Goal: Task Accomplishment & Management: Use online tool/utility

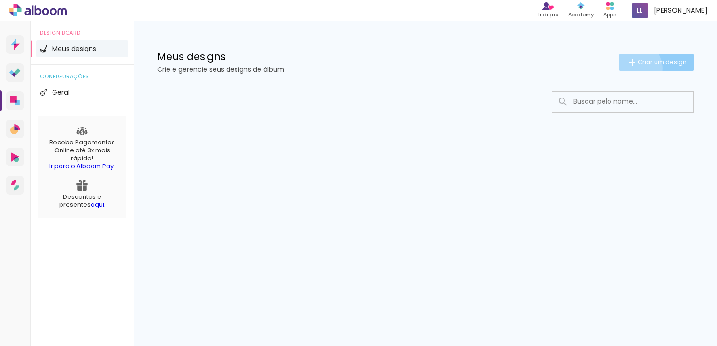
click at [633, 68] on paper-button "Criar um design" at bounding box center [656, 62] width 74 height 17
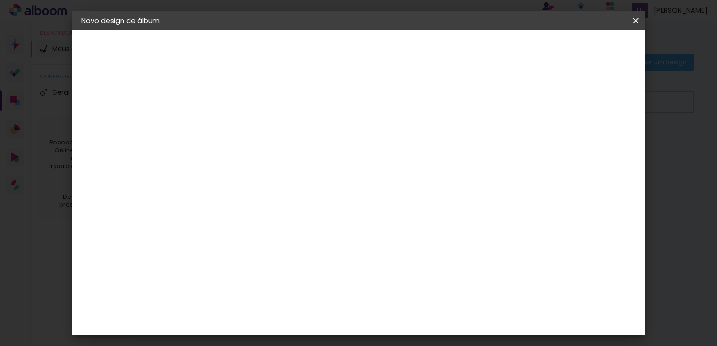
click at [235, 129] on input at bounding box center [235, 126] width 0 height 15
click at [235, 132] on input at bounding box center [235, 126] width 0 height 15
type input "[PERSON_NAME]"
type paper-input "[PERSON_NAME]"
click at [331, 42] on paper-button "Avançar" at bounding box center [308, 50] width 46 height 16
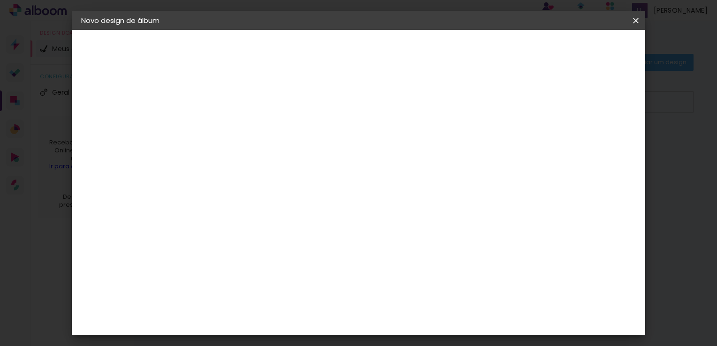
click at [0, 0] on slot "Tamanho Livre" at bounding box center [0, 0] width 0 height 0
click at [336, 145] on iron-icon at bounding box center [330, 142] width 11 height 11
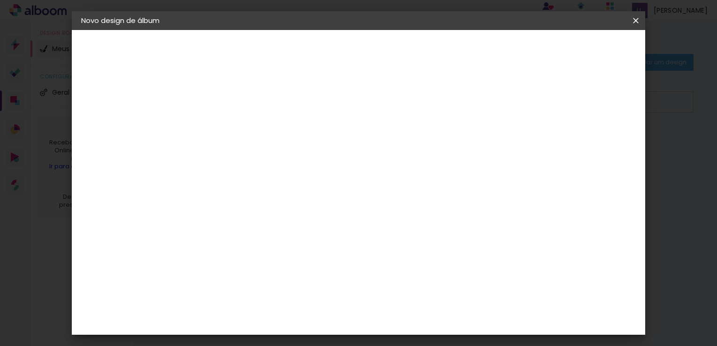
click at [336, 145] on iron-icon at bounding box center [330, 142] width 11 height 11
click at [269, 268] on div "Álbum&Cia" at bounding box center [248, 270] width 41 height 8
click at [309, 291] on paper-item "Belo Álbum" at bounding box center [258, 292] width 101 height 24
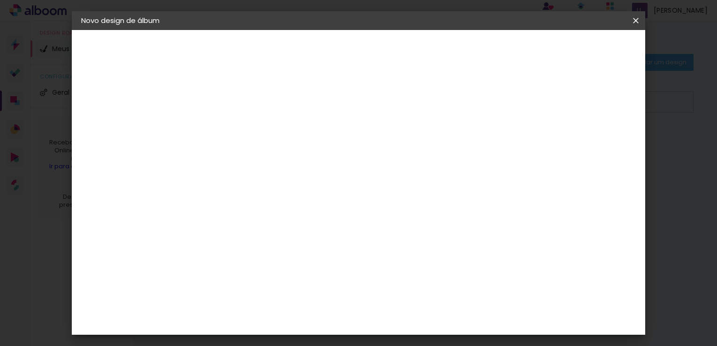
scroll to position [0, 0]
click at [248, 174] on input at bounding box center [258, 179] width 95 height 12
click at [246, 215] on div "3ZERO5" at bounding box center [242, 212] width 28 height 8
click at [410, 43] on paper-button "Avançar" at bounding box center [387, 50] width 46 height 16
click at [271, 156] on input "text" at bounding box center [253, 163] width 37 height 15
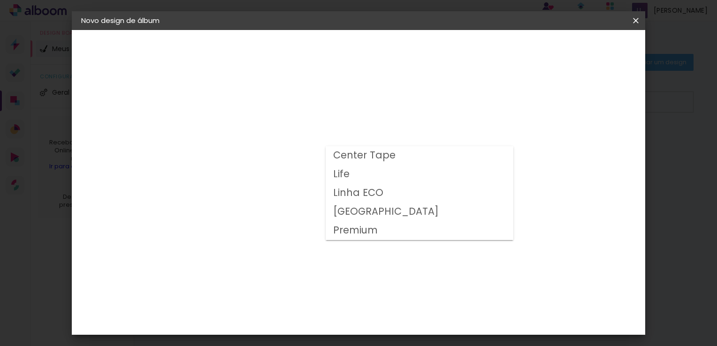
click at [390, 172] on paper-item "Life" at bounding box center [420, 174] width 188 height 19
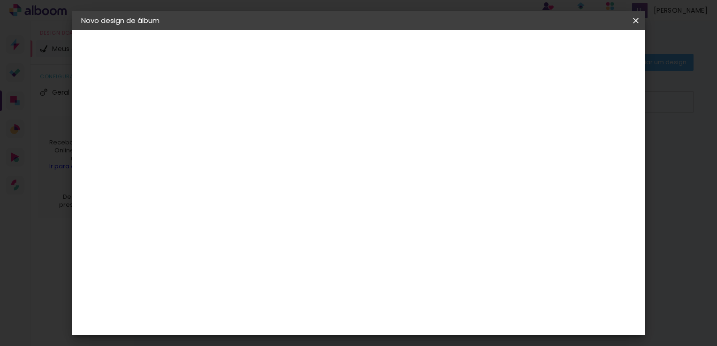
scroll to position [23, 0]
click at [364, 121] on paper-input-container "Linha Life" at bounding box center [297, 132] width 133 height 24
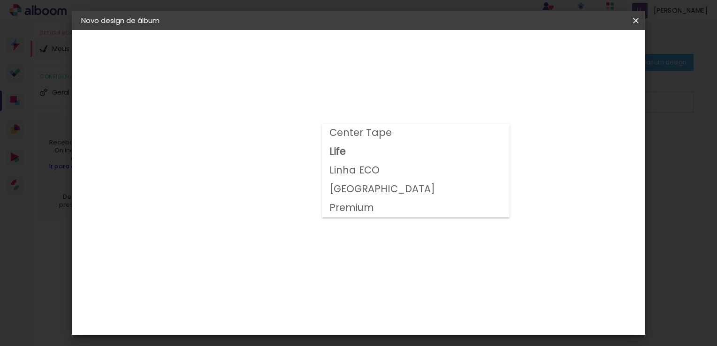
click at [396, 191] on paper-item "[GEOGRAPHIC_DATA]" at bounding box center [416, 189] width 188 height 19
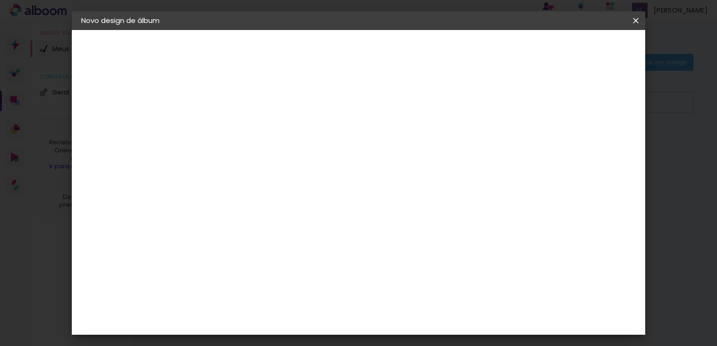
scroll to position [0, 0]
click at [350, 153] on input "[GEOGRAPHIC_DATA]" at bounding box center [292, 154] width 115 height 15
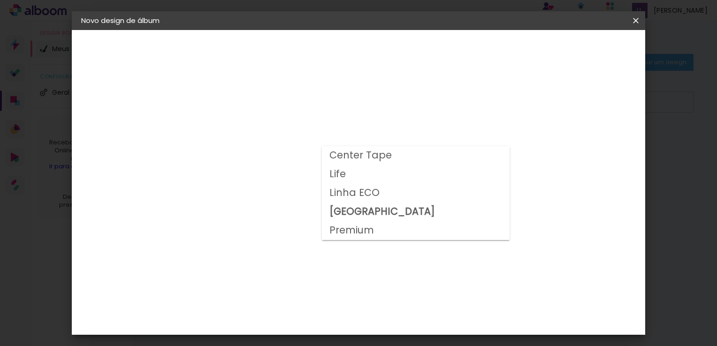
click at [398, 162] on paper-item "Center Tape" at bounding box center [416, 155] width 188 height 19
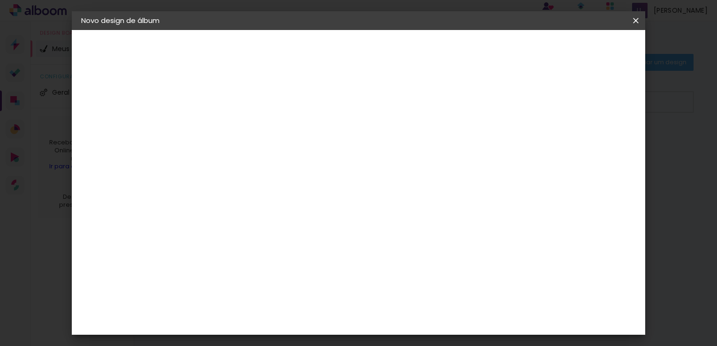
scroll to position [41, 0]
click at [350, 114] on input "Center Tape" at bounding box center [292, 113] width 115 height 15
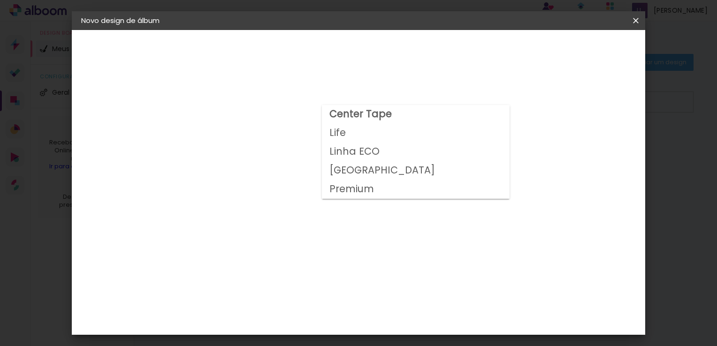
click at [394, 157] on paper-item "Linha ECO" at bounding box center [416, 152] width 188 height 19
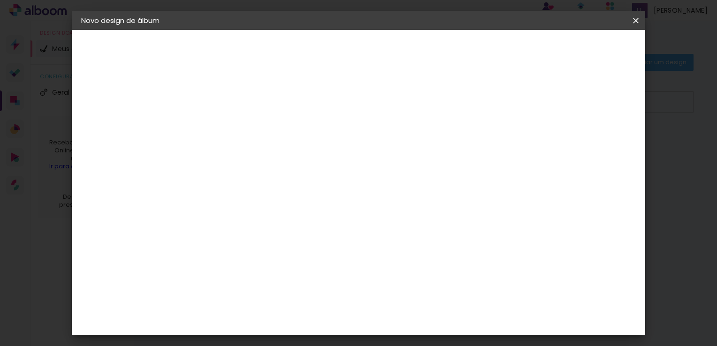
scroll to position [14, 0]
click at [361, 148] on div at bounding box center [298, 148] width 126 height 1
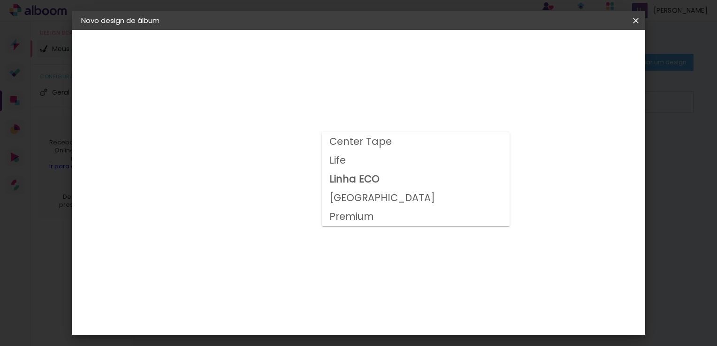
click at [376, 211] on paper-item "Premium" at bounding box center [416, 216] width 188 height 19
type input "Premium"
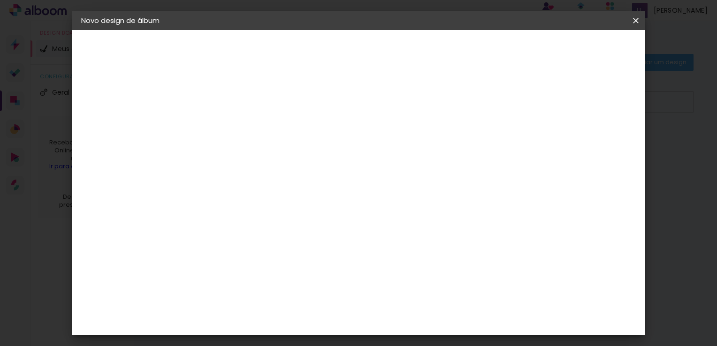
scroll to position [167, 0]
click at [333, 210] on span "20 × 20 cm" at bounding box center [315, 222] width 35 height 25
click at [388, 53] on paper-button "Avançar" at bounding box center [365, 50] width 46 height 16
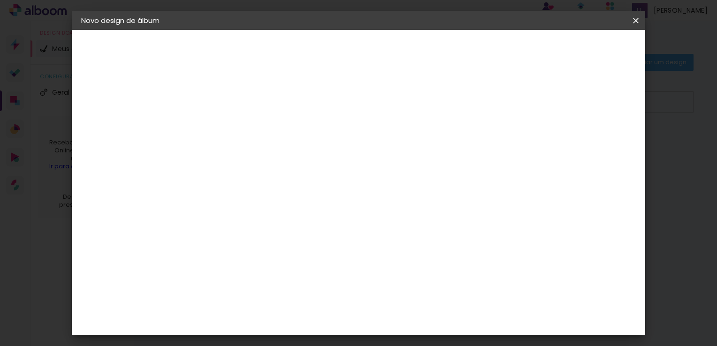
click at [444, 83] on div at bounding box center [439, 83] width 8 height 8
type paper-checkbox "on"
click at [497, 52] on span "Iniciar design" at bounding box center [475, 49] width 43 height 7
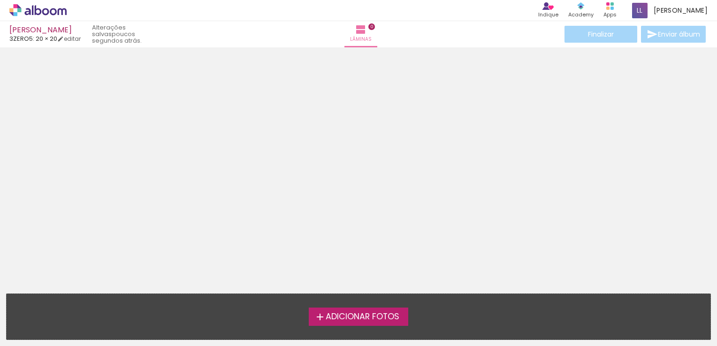
click at [362, 316] on span "Adicionar Fotos" at bounding box center [363, 317] width 74 height 8
click at [0, 0] on input "file" at bounding box center [0, 0] width 0 height 0
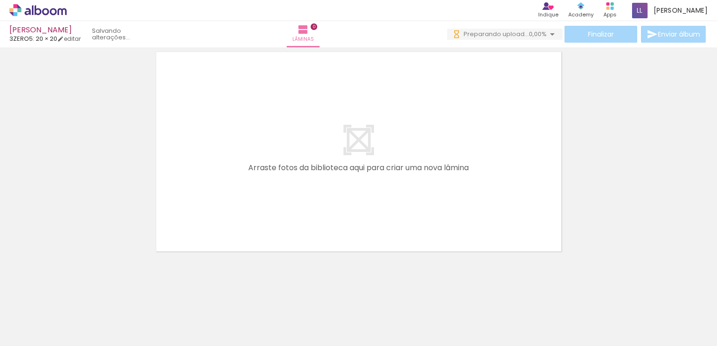
scroll to position [29, 0]
click at [25, 332] on span "Adicionar Fotos" at bounding box center [33, 334] width 28 height 10
click at [0, 0] on input "file" at bounding box center [0, 0] width 0 height 0
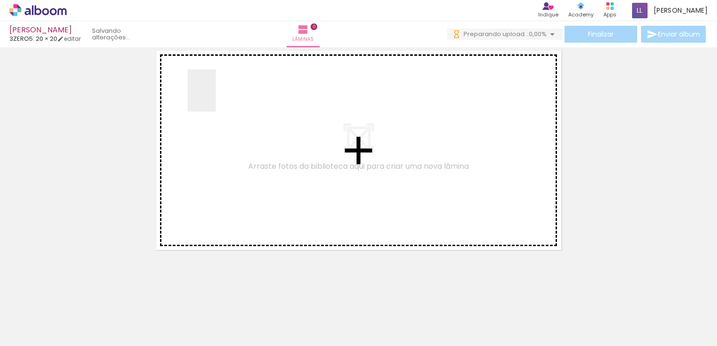
drag, startPoint x: 360, startPoint y: 307, endPoint x: 216, endPoint y: 98, distance: 254.1
click at [216, 98] on quentale-workspace at bounding box center [358, 173] width 717 height 346
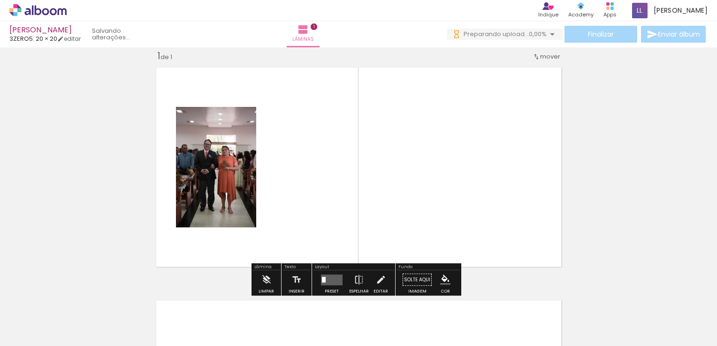
scroll to position [12, 0]
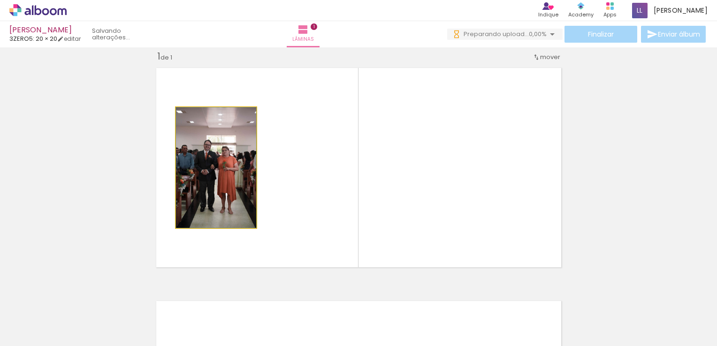
drag, startPoint x: 193, startPoint y: 117, endPoint x: 175, endPoint y: 117, distance: 18.3
type paper-slider "100"
click at [179, 117] on div at bounding box center [211, 117] width 65 height 14
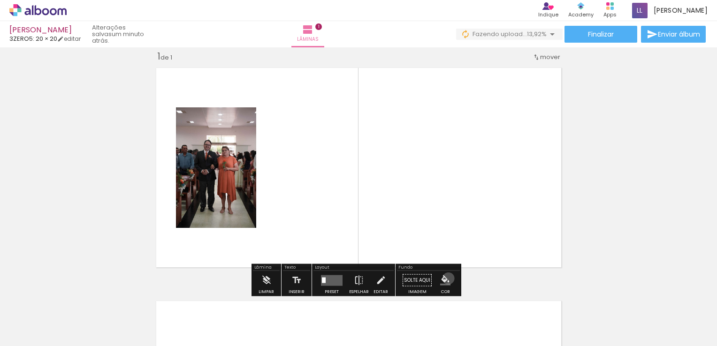
click at [445, 278] on iron-icon "color picker" at bounding box center [445, 280] width 10 height 10
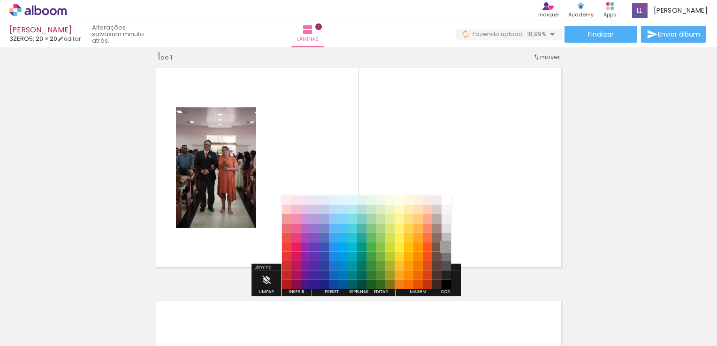
click at [446, 252] on paper-item "#9e9e9e" at bounding box center [446, 246] width 9 height 9
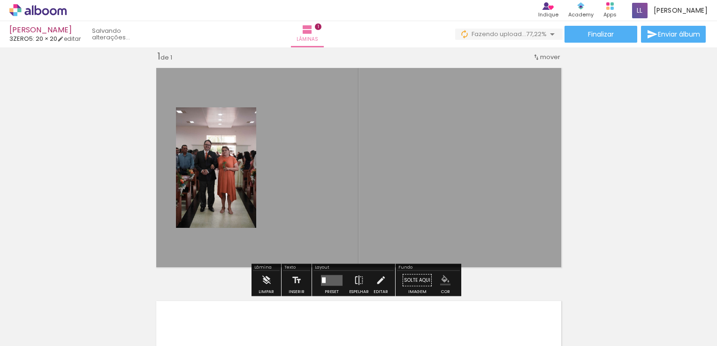
click at [538, 51] on div "mover" at bounding box center [547, 56] width 28 height 15
click at [538, 51] on span "1" at bounding box center [538, 54] width 2 height 15
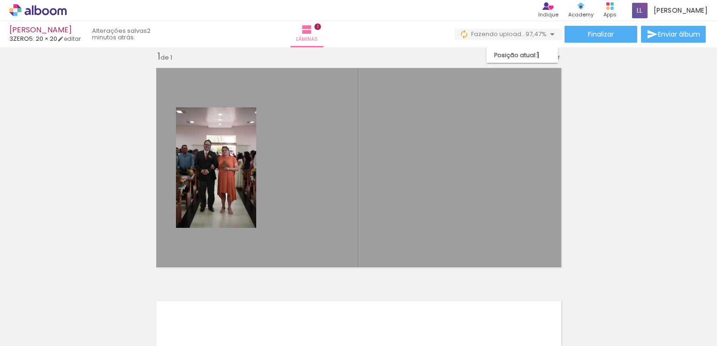
click at [696, 82] on div "Inserir lâmina 1 de 1" at bounding box center [358, 272] width 717 height 467
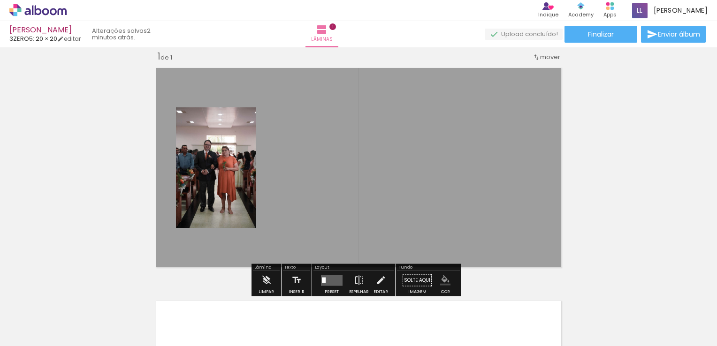
click at [235, 225] on quentale-photo at bounding box center [216, 167] width 80 height 121
click at [341, 300] on iron-icon at bounding box center [336, 296] width 10 height 10
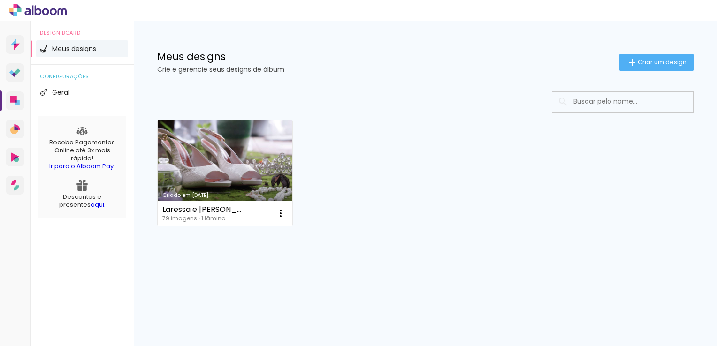
click at [193, 137] on link "Criado em 18/09/25" at bounding box center [225, 173] width 135 height 106
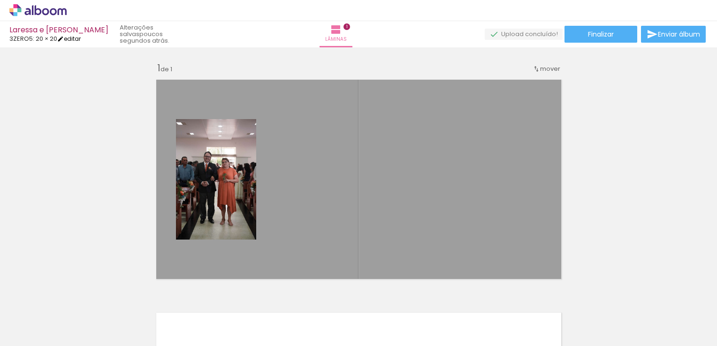
click at [71, 38] on link "editar" at bounding box center [68, 39] width 23 height 8
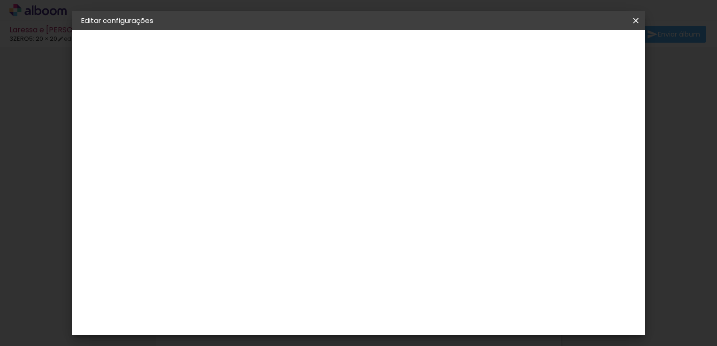
click at [109, 134] on span "20 × 20" at bounding box center [98, 137] width 24 height 7
click at [292, 47] on paper-button "Voltar" at bounding box center [273, 50] width 38 height 16
click at [638, 24] on iron-icon at bounding box center [635, 20] width 11 height 9
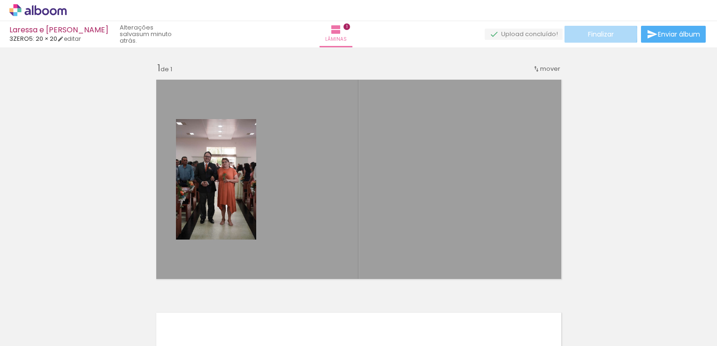
click at [594, 33] on span "Finalizar" at bounding box center [601, 34] width 26 height 7
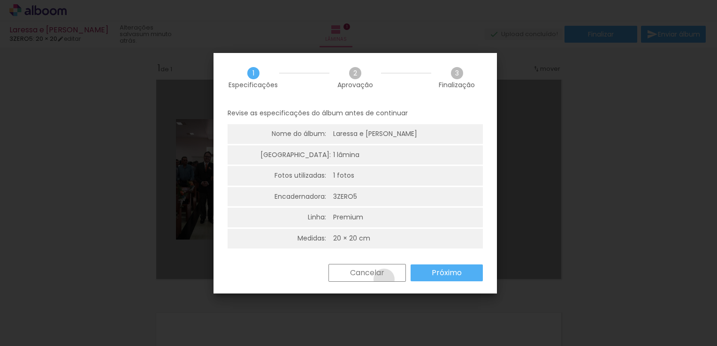
click at [383, 279] on paper-button "Cancelar" at bounding box center [367, 273] width 77 height 18
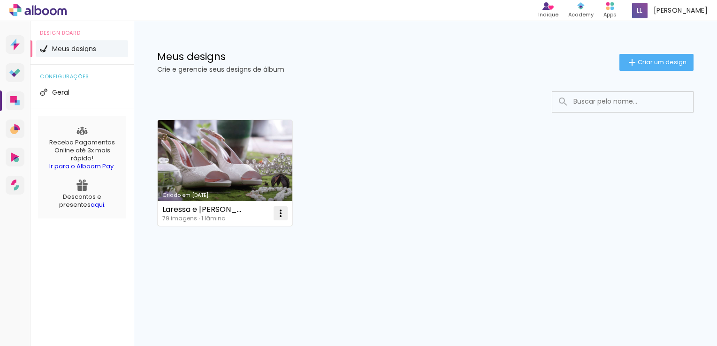
click at [283, 214] on iron-icon at bounding box center [280, 213] width 11 height 11
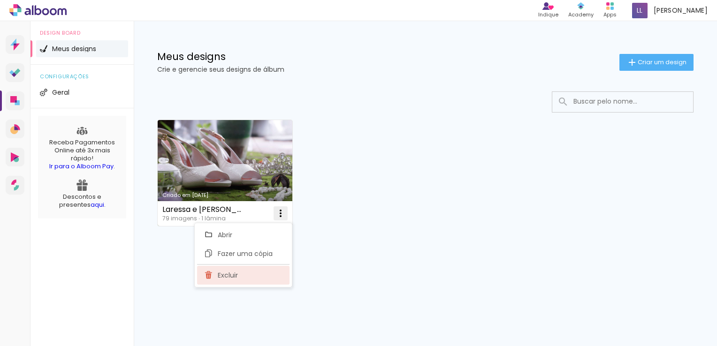
click at [258, 275] on paper-item "Excluir" at bounding box center [243, 275] width 92 height 19
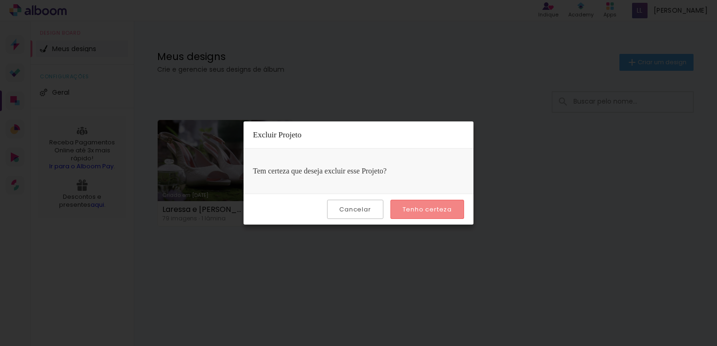
click at [0, 0] on slot "Tenho certeza" at bounding box center [0, 0] width 0 height 0
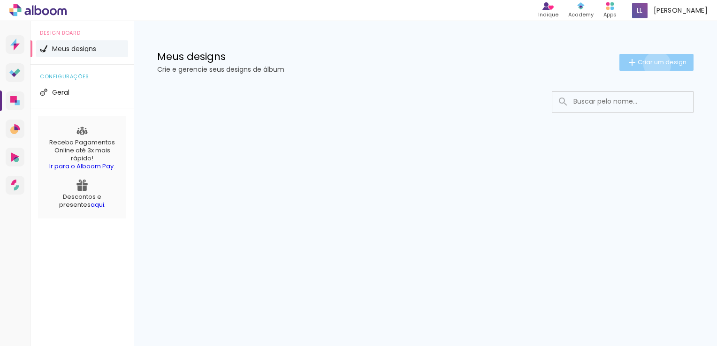
click at [656, 65] on span "Criar um design" at bounding box center [662, 62] width 49 height 6
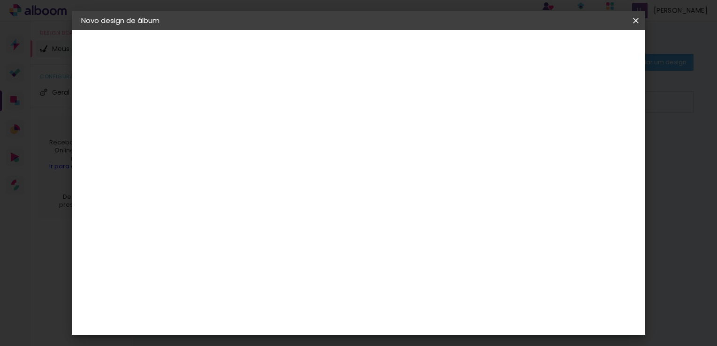
click at [235, 132] on input at bounding box center [235, 126] width 0 height 15
type input "[PERSON_NAME]"
type paper-input "[PERSON_NAME]"
